Goal: Find specific page/section

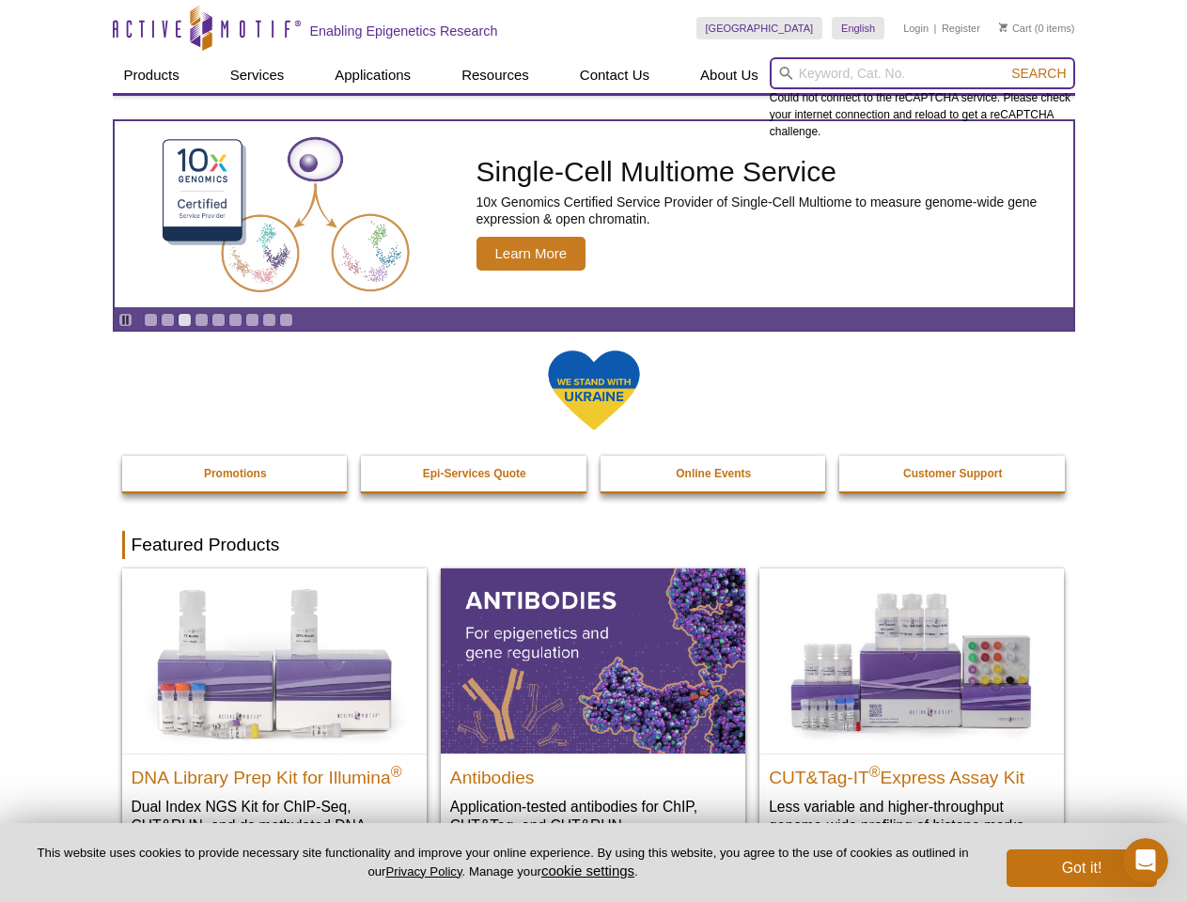
click at [922, 73] on input "search" at bounding box center [922, 73] width 305 height 32
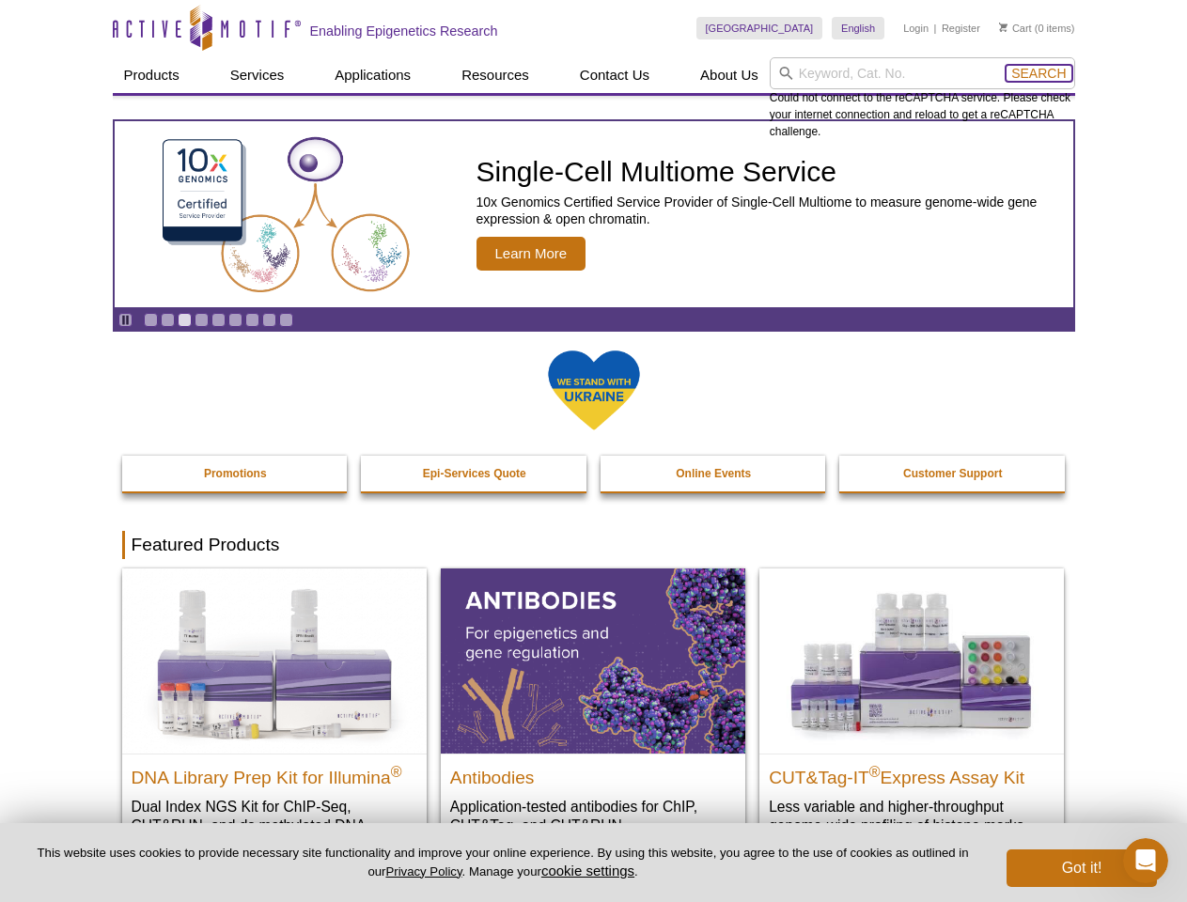
click at [1038, 73] on span "Search" at bounding box center [1038, 73] width 54 height 15
click at [125, 319] on icon "Pause" at bounding box center [125, 320] width 12 height 12
click at [150, 319] on link "Go to slide 1" at bounding box center [151, 320] width 14 height 14
click at [167, 319] on link "Go to slide 2" at bounding box center [168, 320] width 14 height 14
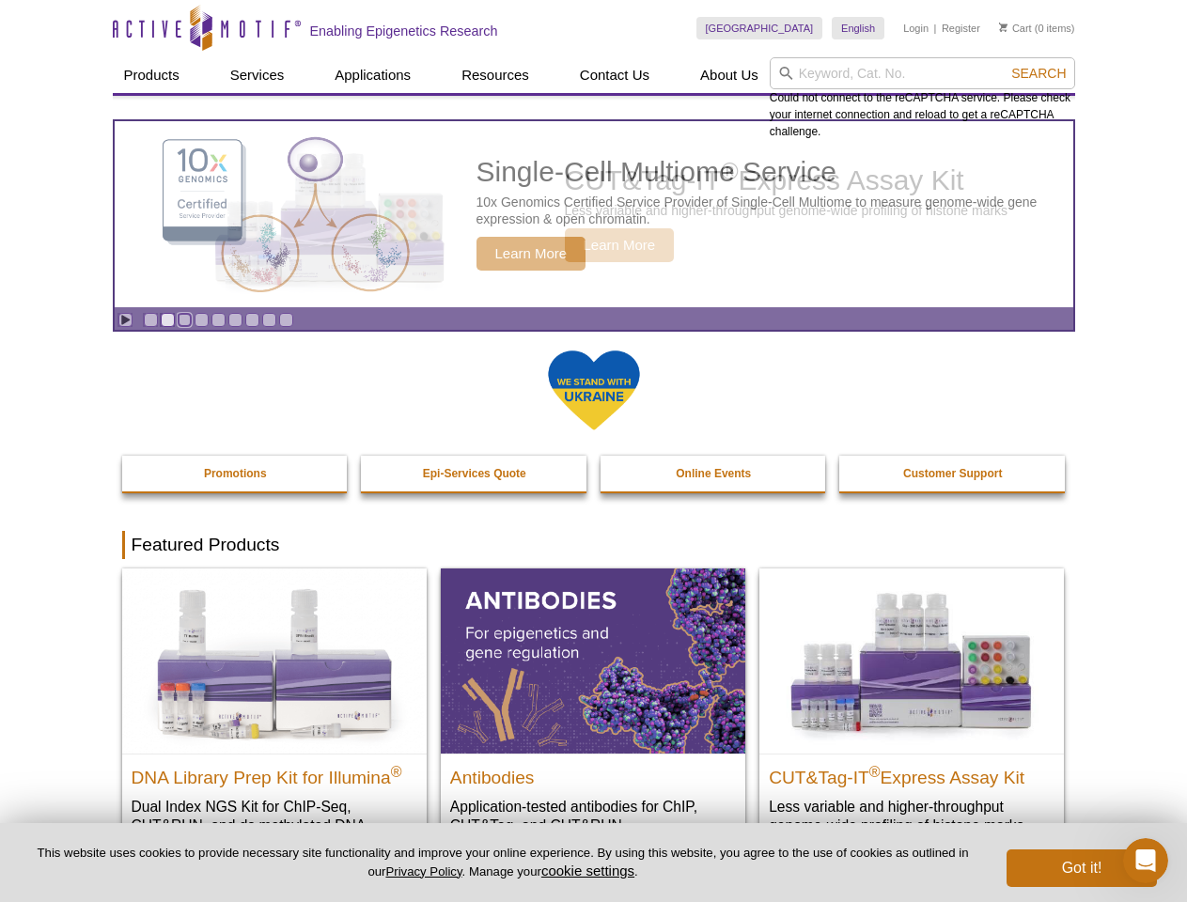
click at [184, 319] on link "Go to slide 3" at bounding box center [185, 320] width 14 height 14
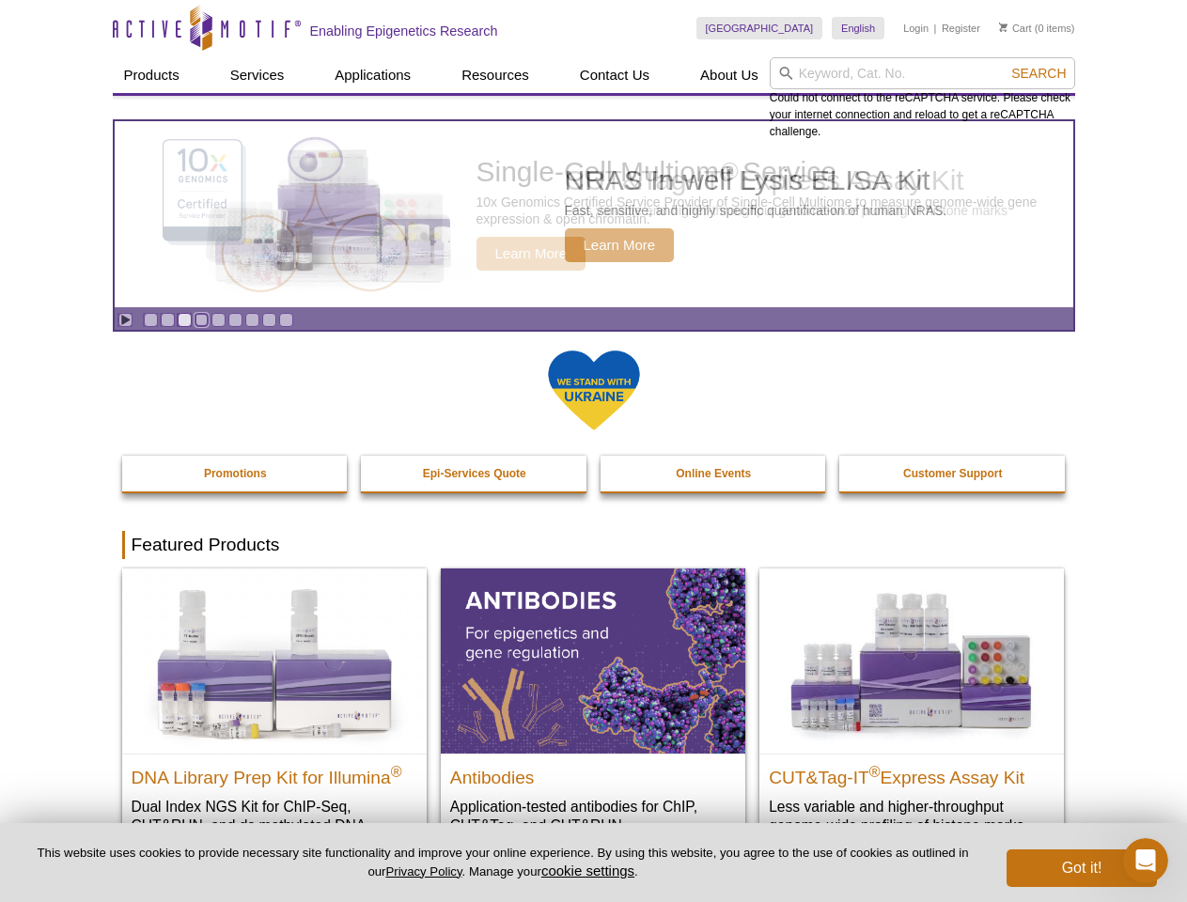
click at [201, 319] on link "Go to slide 4" at bounding box center [202, 320] width 14 height 14
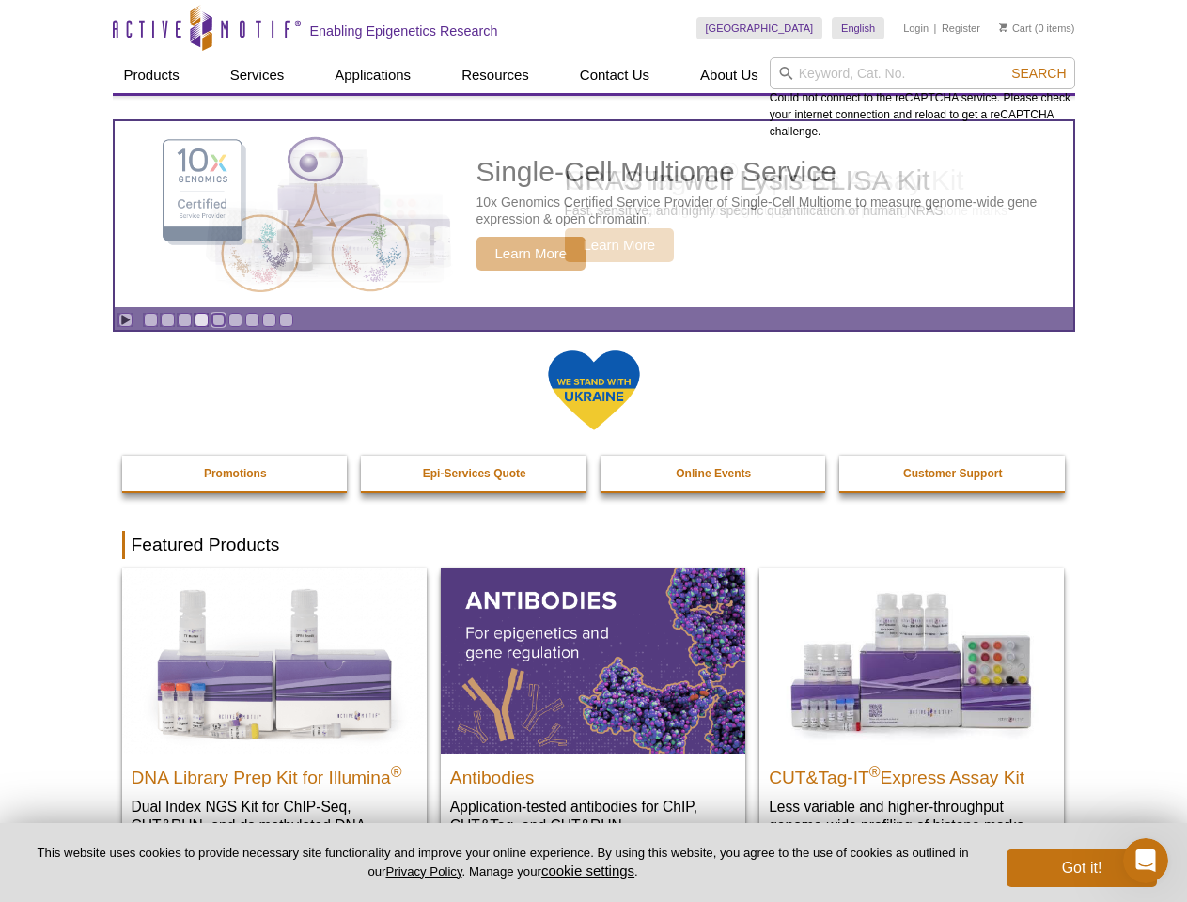
click at [218, 319] on link "Go to slide 5" at bounding box center [218, 320] width 14 height 14
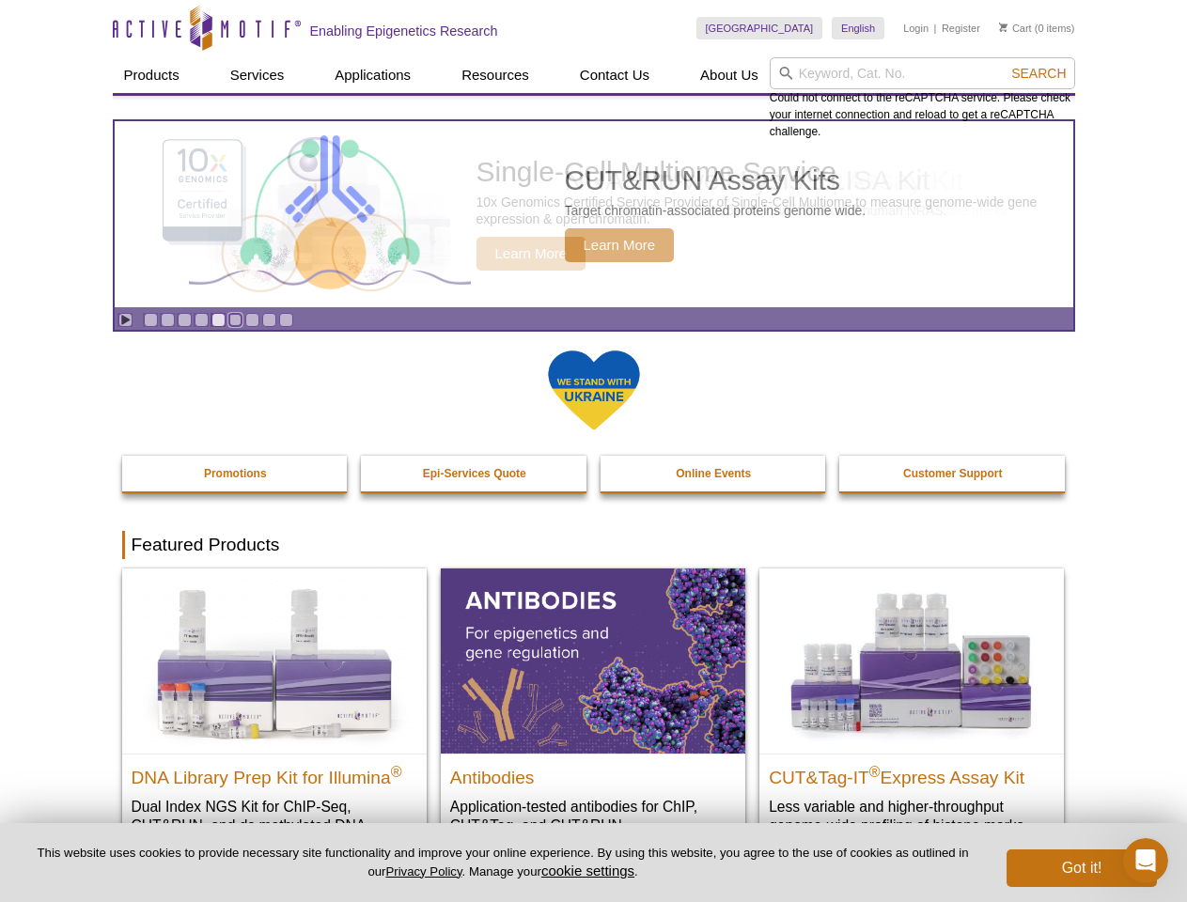
click at [235, 319] on link "Go to slide 6" at bounding box center [235, 320] width 14 height 14
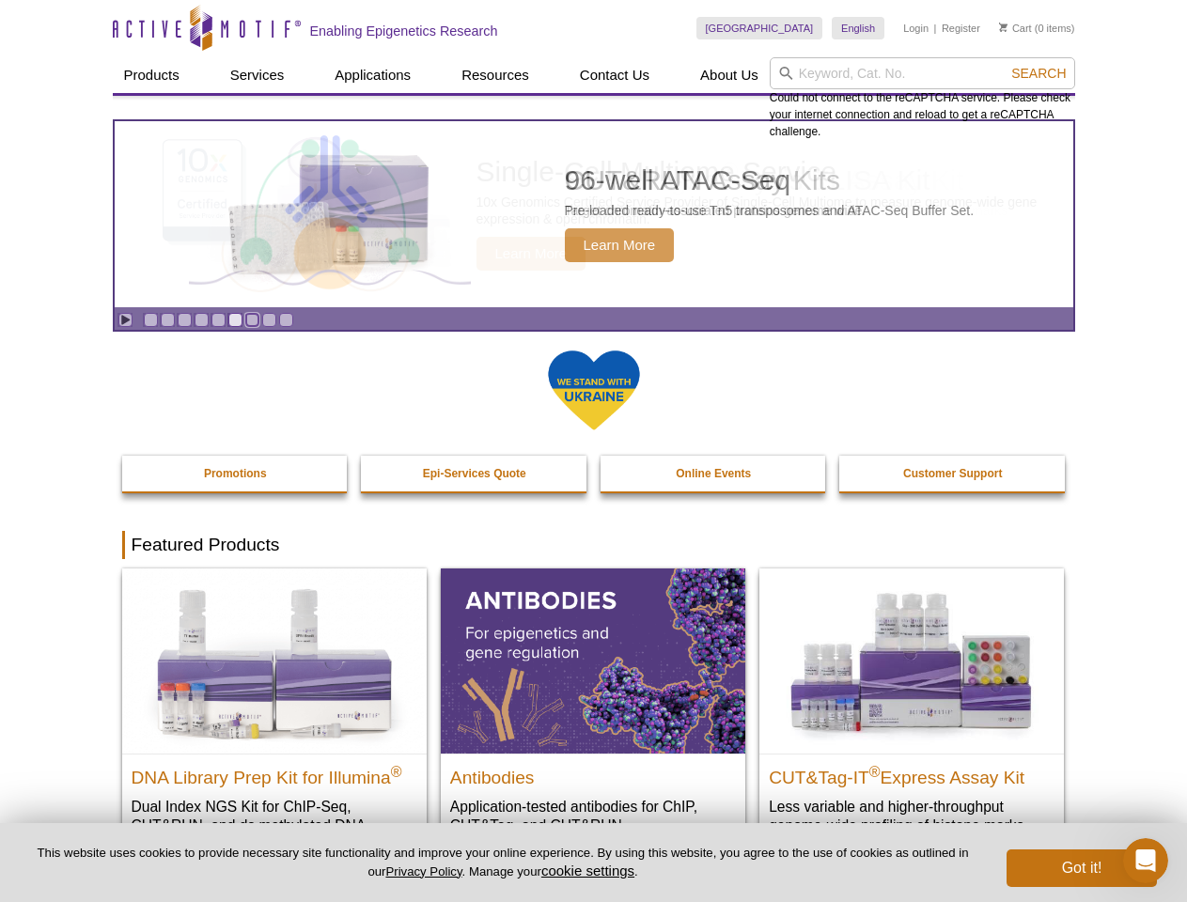
click at [252, 319] on link "Go to slide 7" at bounding box center [252, 320] width 14 height 14
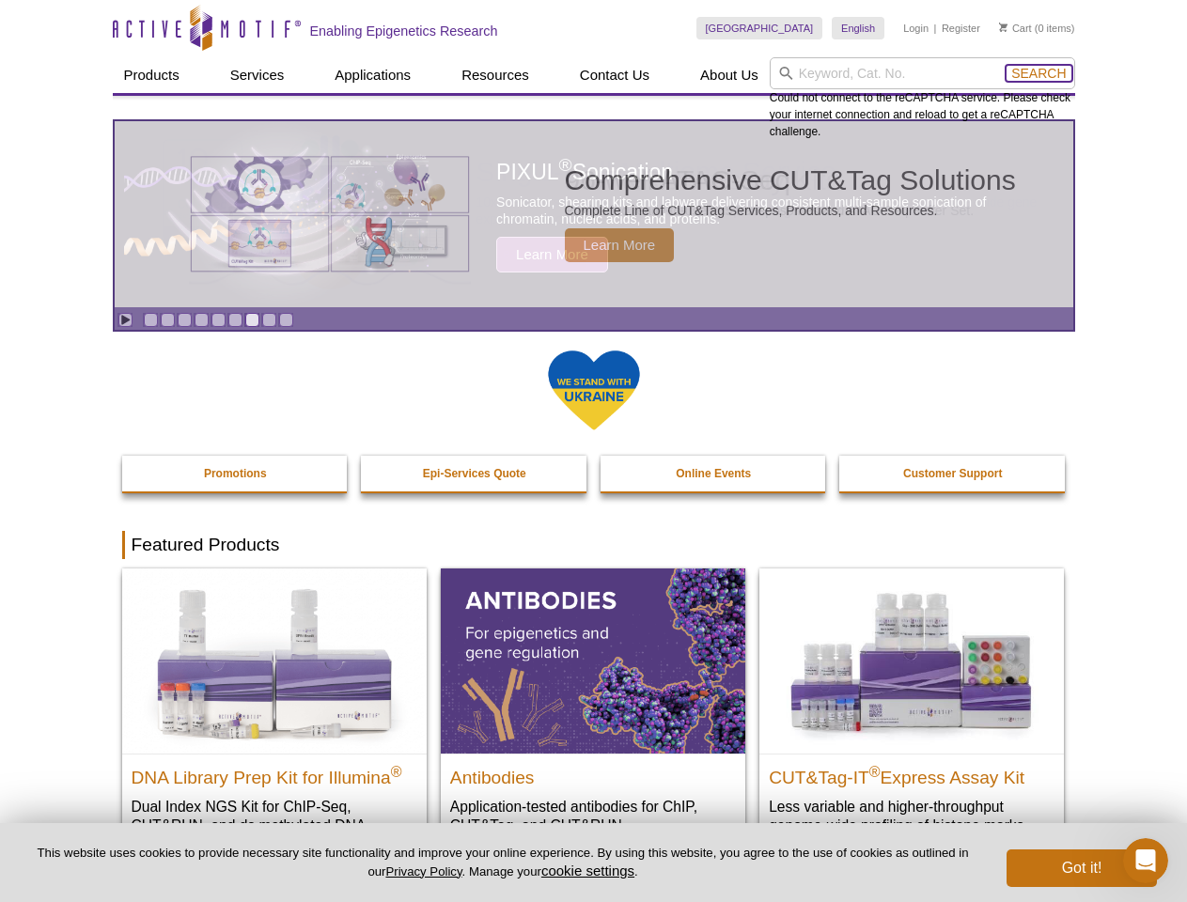
click at [1038, 73] on span "Search" at bounding box center [1038, 73] width 54 height 15
